Goal: Task Accomplishment & Management: Use online tool/utility

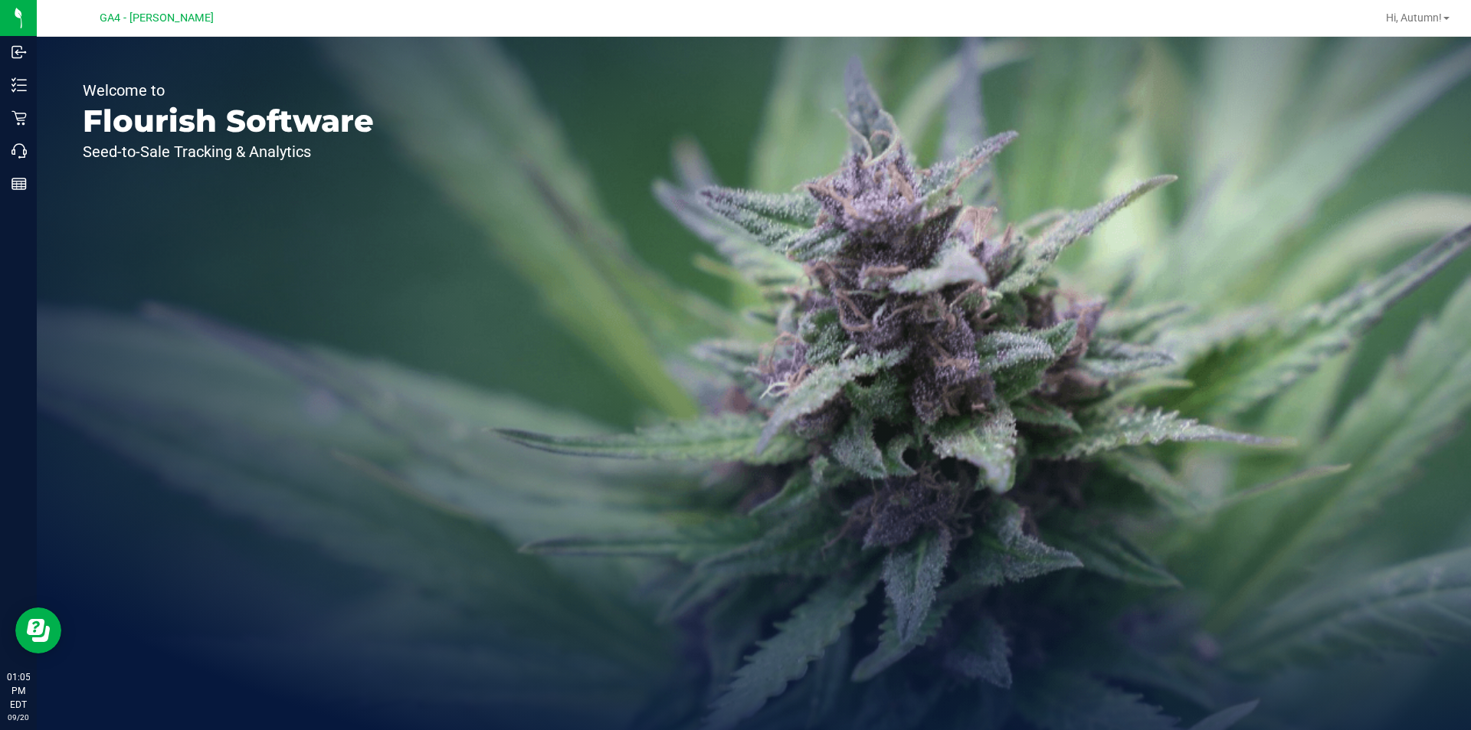
click at [1426, 26] on div "Hi, Autumn!" at bounding box center [1418, 18] width 76 height 27
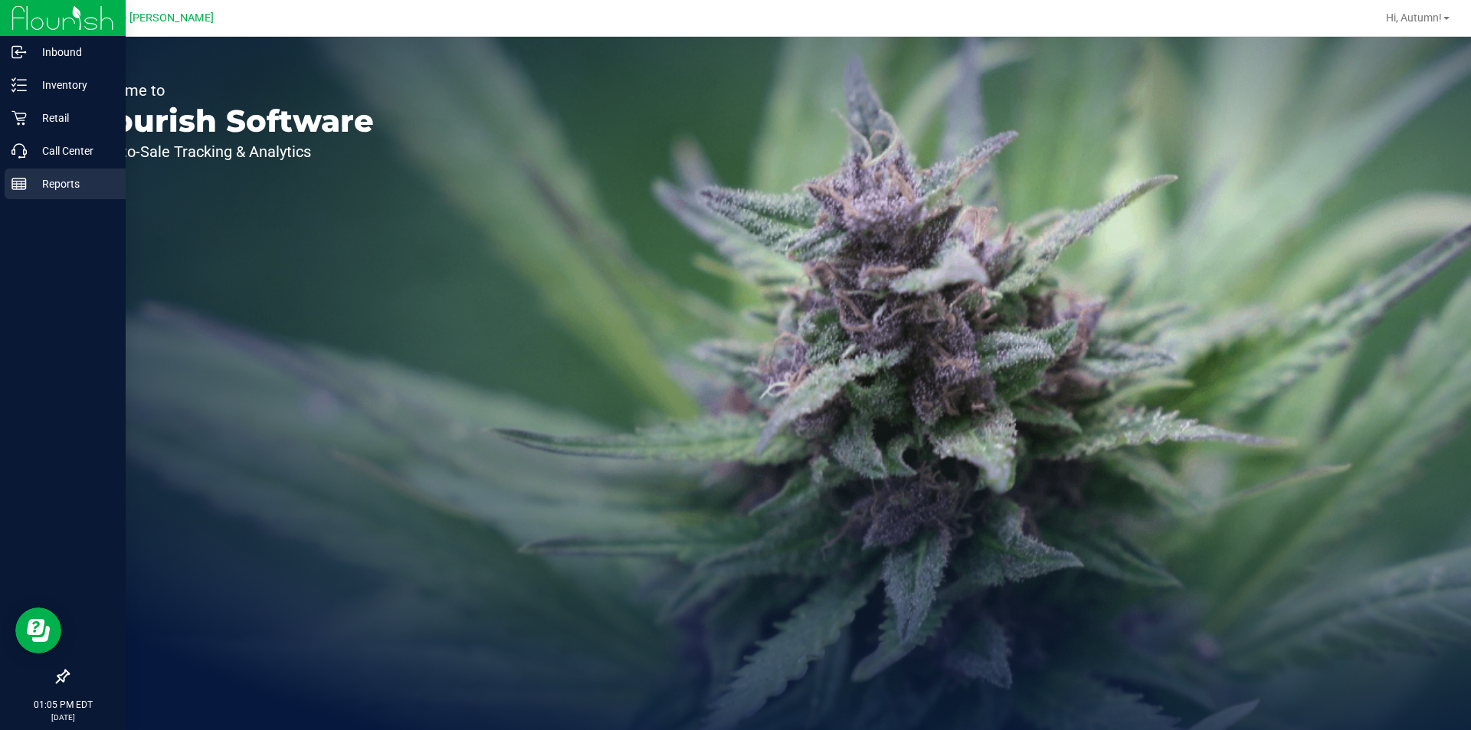
click at [19, 189] on rect at bounding box center [19, 184] width 14 height 11
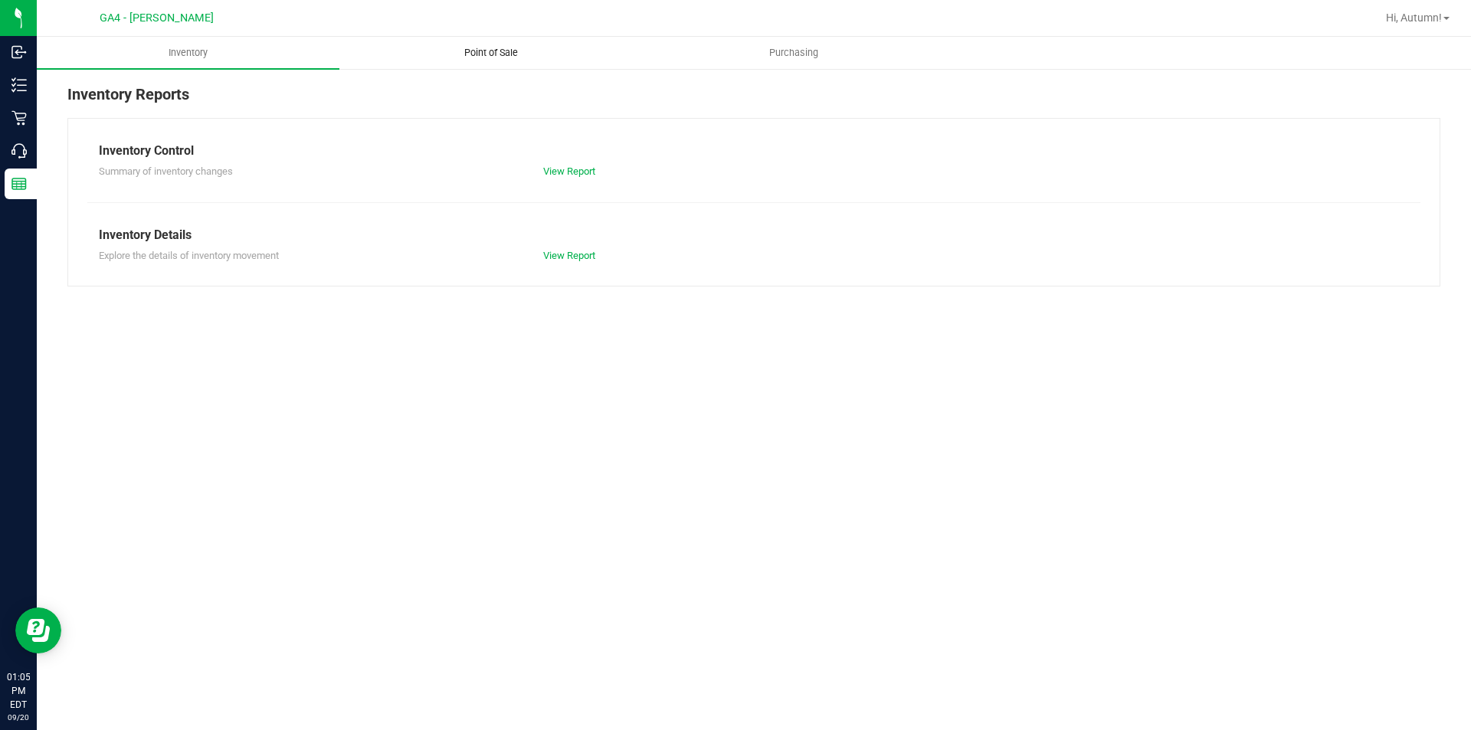
click at [512, 56] on span "Point of Sale" at bounding box center [491, 53] width 95 height 14
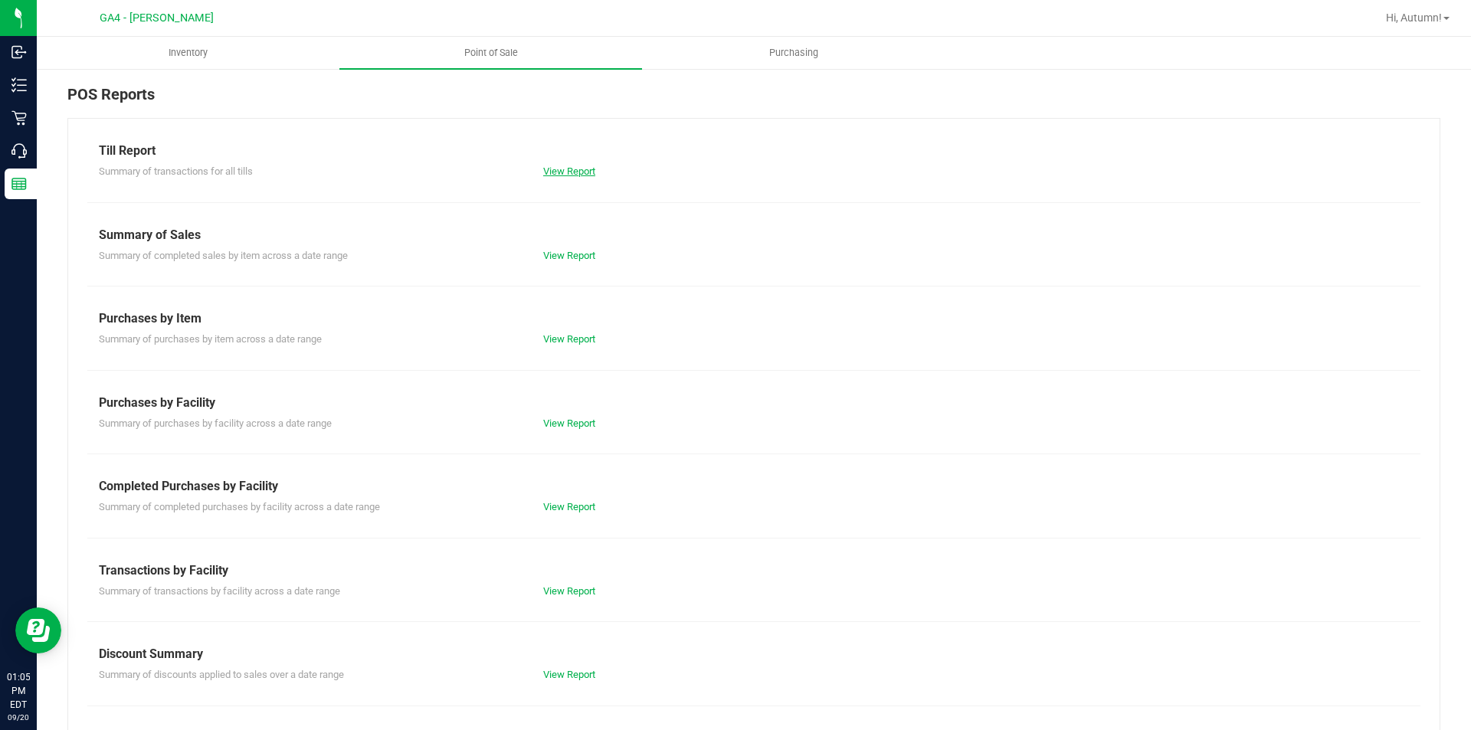
click at [545, 171] on link "View Report" at bounding box center [569, 170] width 52 height 11
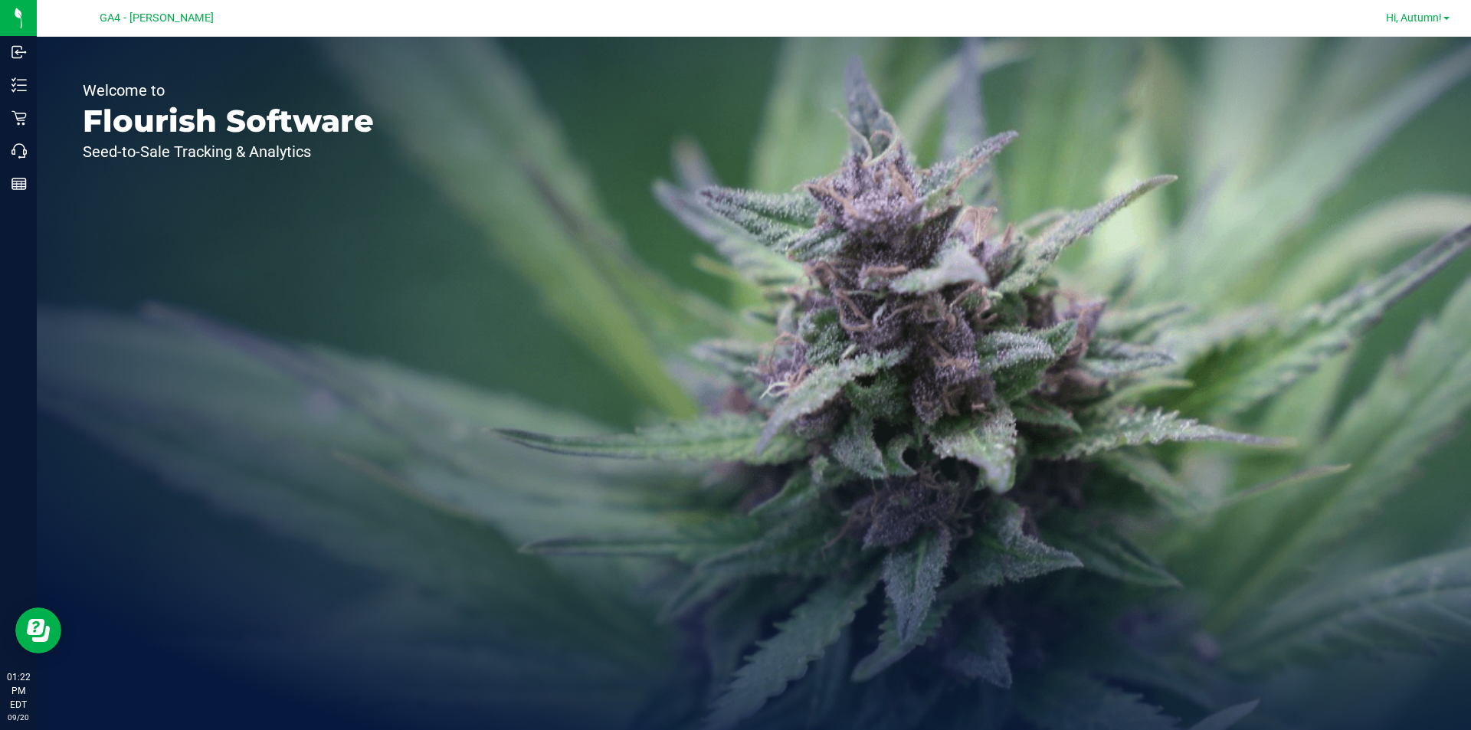
click at [1410, 21] on span "Hi, Autumn!" at bounding box center [1414, 17] width 56 height 12
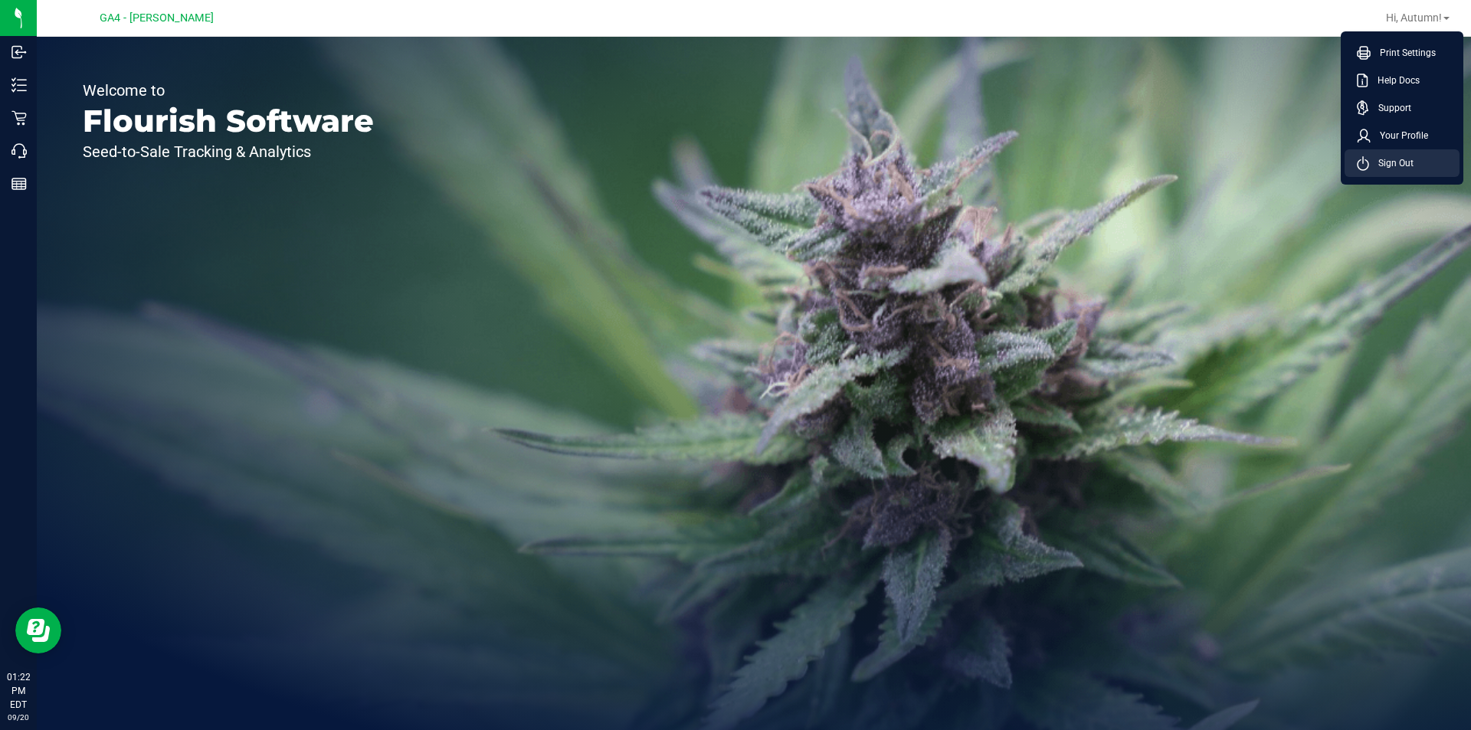
click at [1396, 163] on span "Sign Out" at bounding box center [1391, 163] width 44 height 15
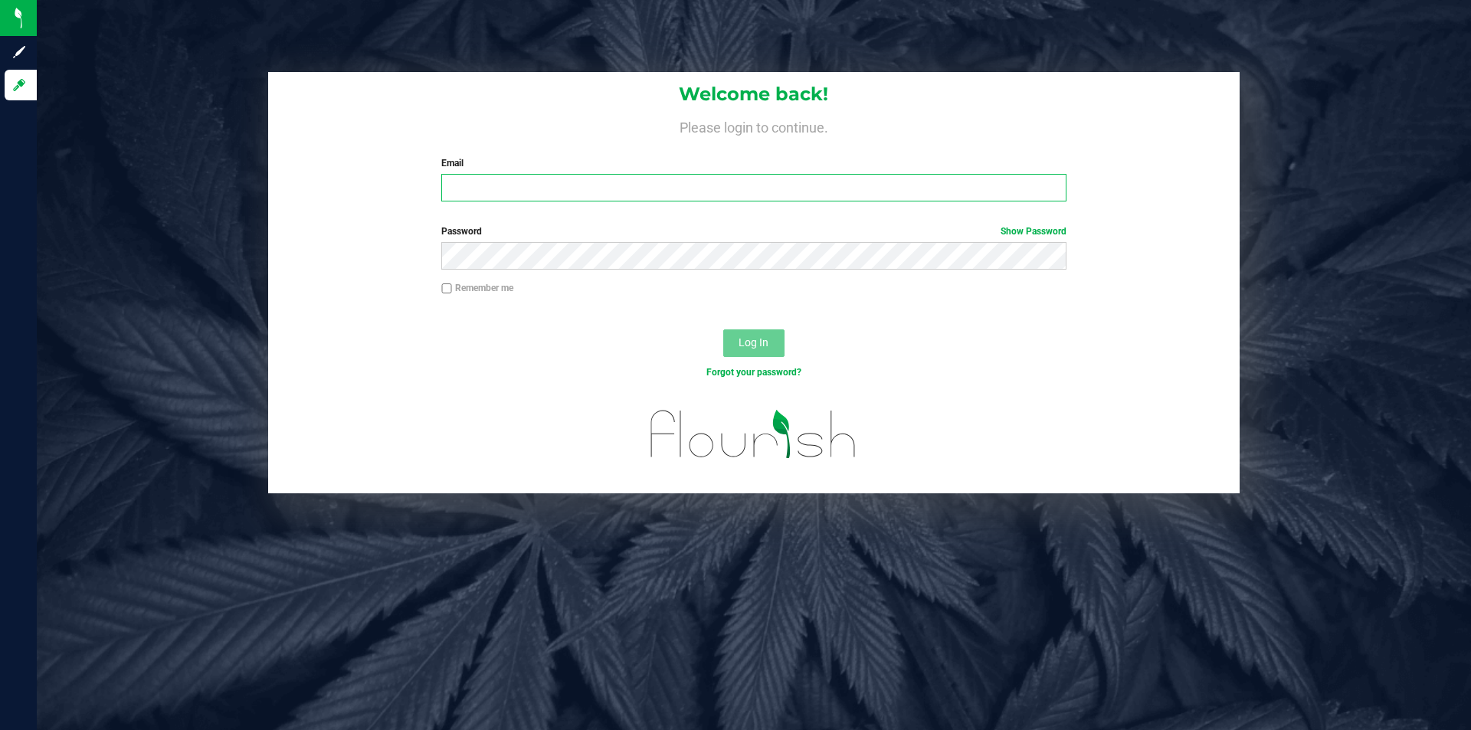
click at [486, 201] on input "Email" at bounding box center [753, 188] width 624 height 28
type input "[EMAIL_ADDRESS][DOMAIN_NAME]"
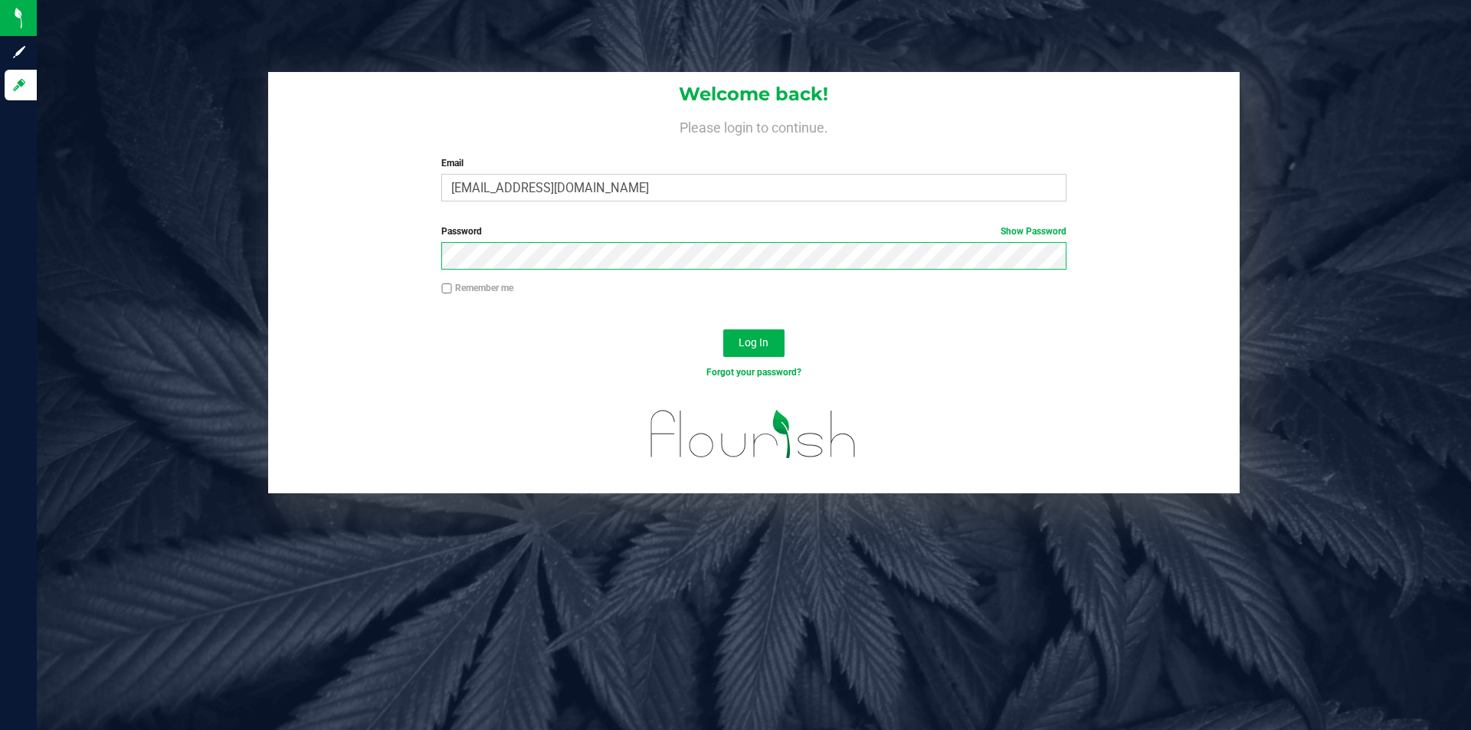
click at [723, 329] on button "Log In" at bounding box center [753, 343] width 61 height 28
